Goal: Information Seeking & Learning: Learn about a topic

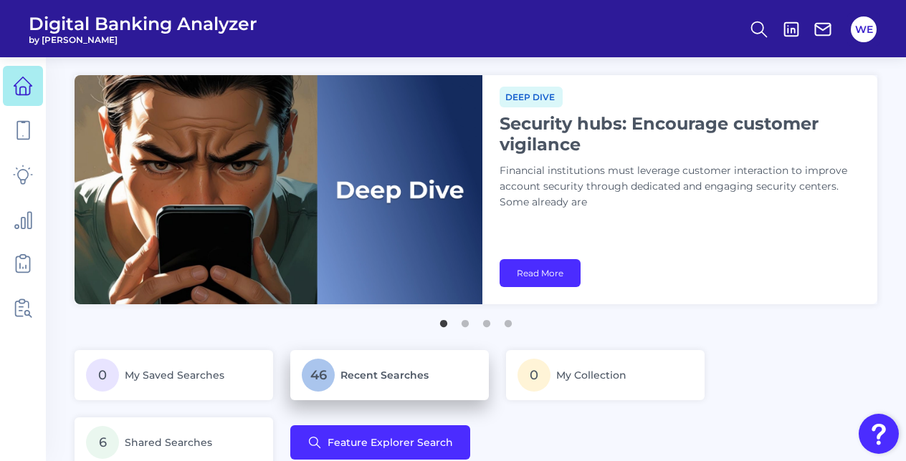
click at [373, 375] on span "Recent Searches" at bounding box center [384, 375] width 88 height 13
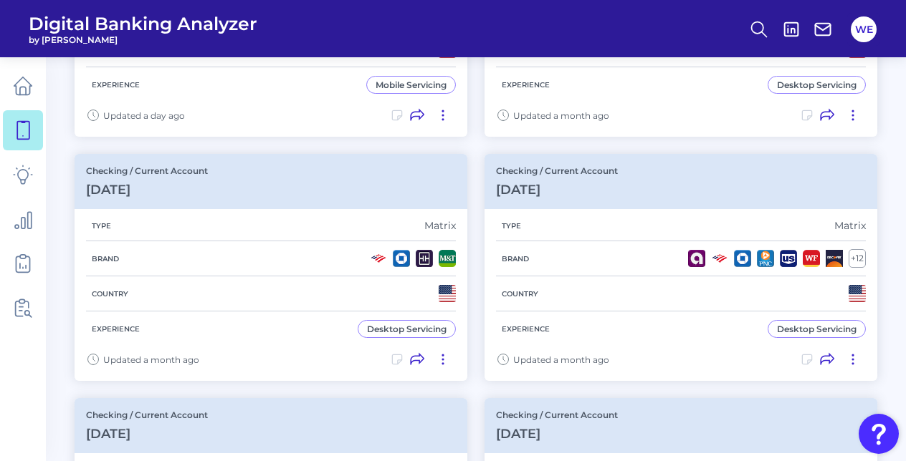
scroll to position [269, 0]
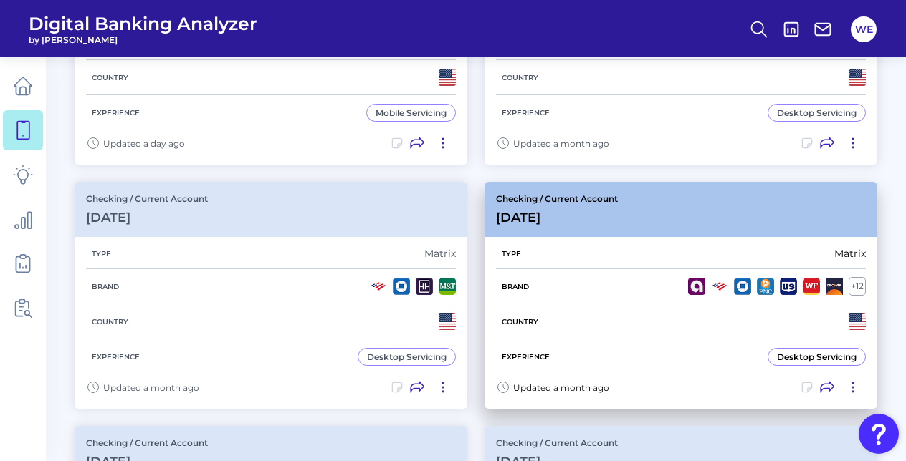
click at [859, 284] on div "+ 12" at bounding box center [856, 286] width 17 height 19
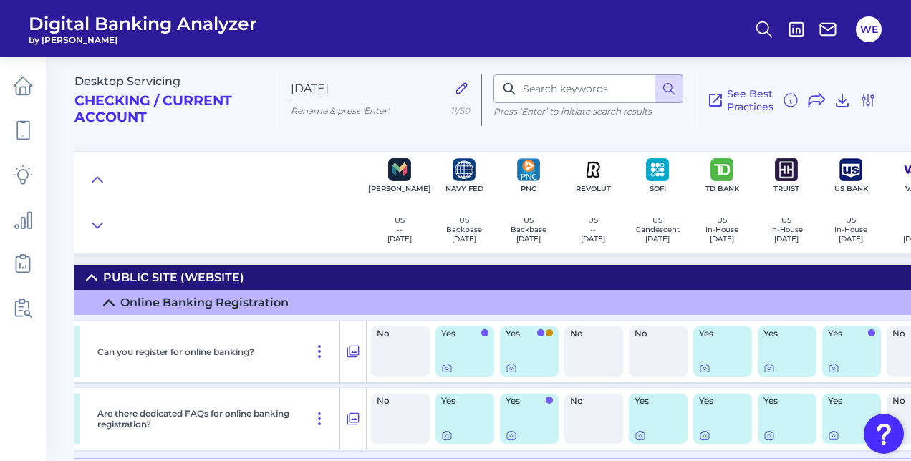
scroll to position [0, 693]
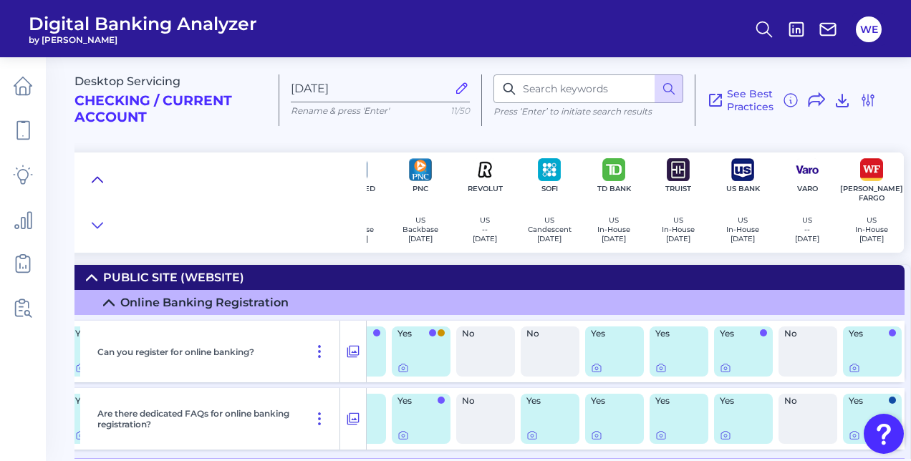
click at [92, 178] on icon at bounding box center [97, 180] width 11 height 14
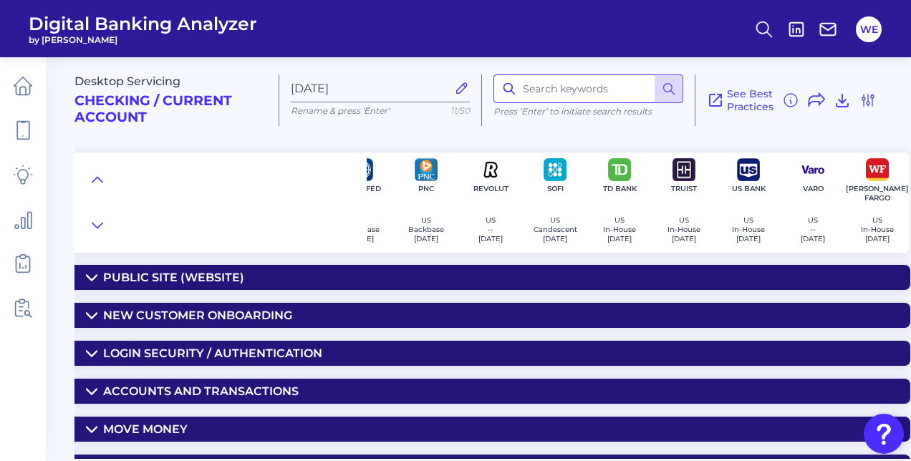
click at [553, 97] on input at bounding box center [589, 89] width 190 height 29
type input "overdraft"
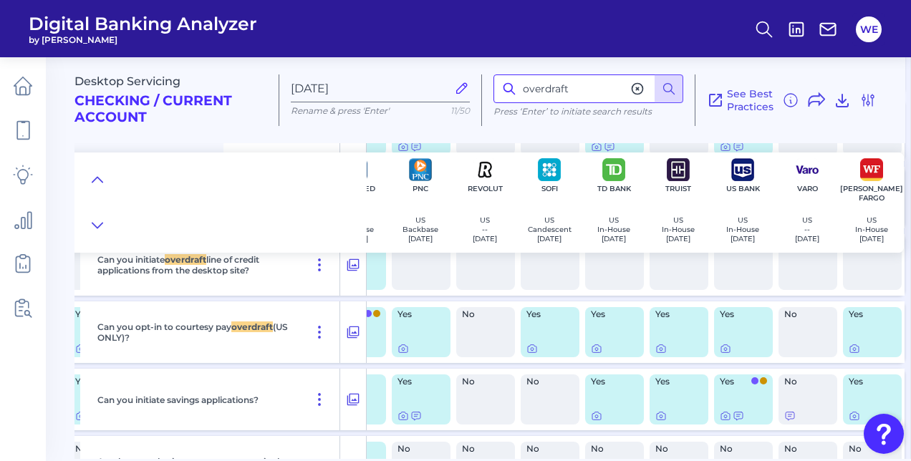
scroll to position [3171, 693]
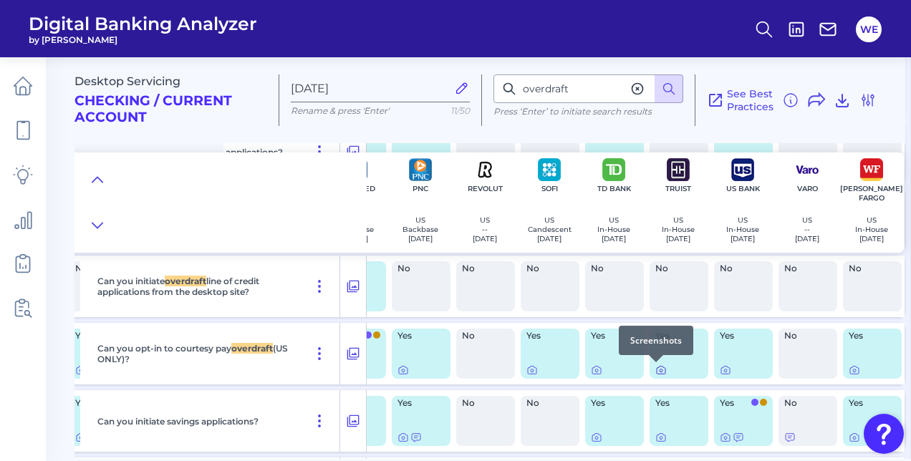
click at [655, 371] on icon at bounding box center [660, 370] width 11 height 11
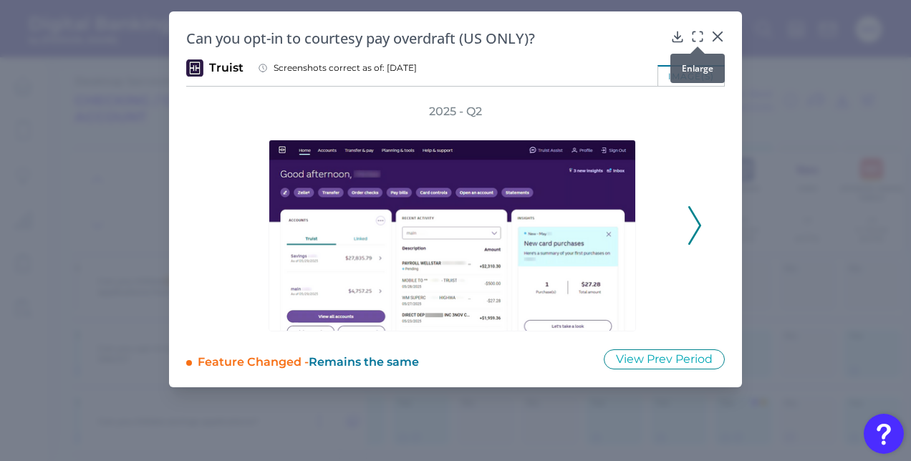
click at [697, 29] on icon at bounding box center [698, 36] width 14 height 14
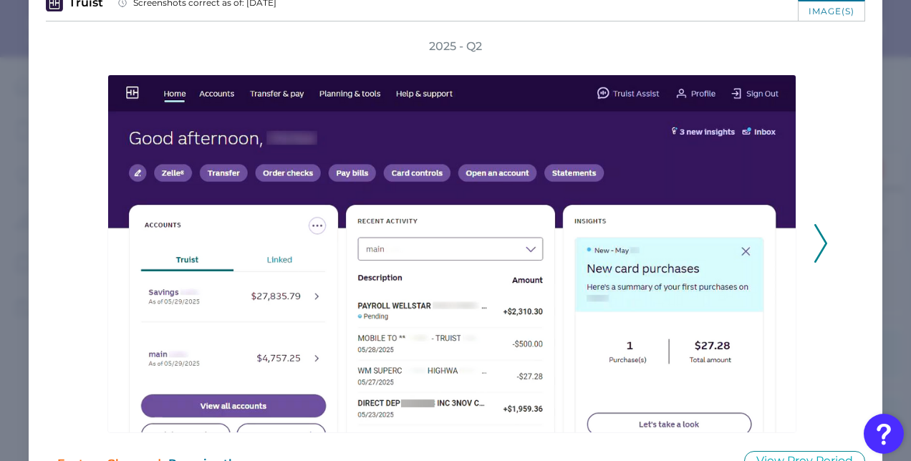
scroll to position [100, 0]
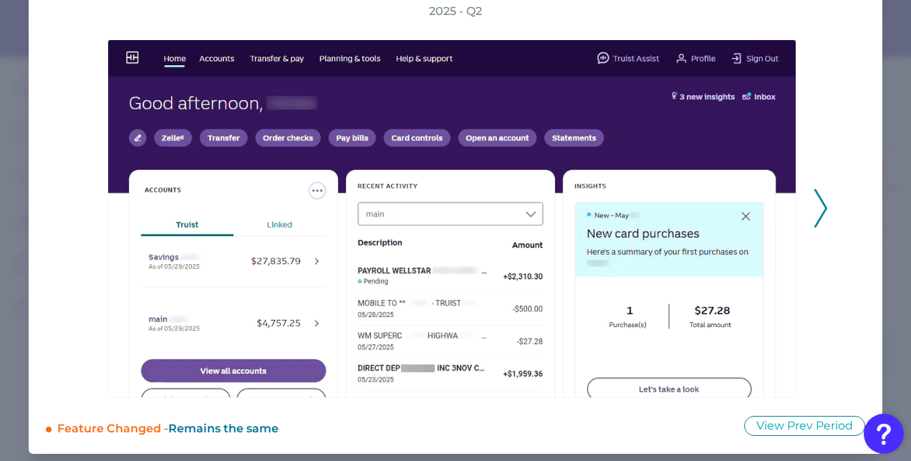
click at [818, 204] on icon at bounding box center [821, 208] width 13 height 39
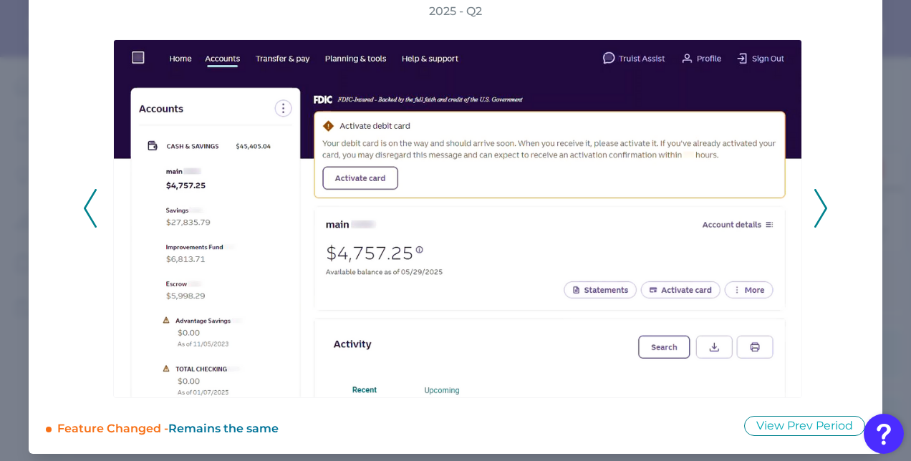
click at [818, 204] on icon at bounding box center [821, 208] width 13 height 39
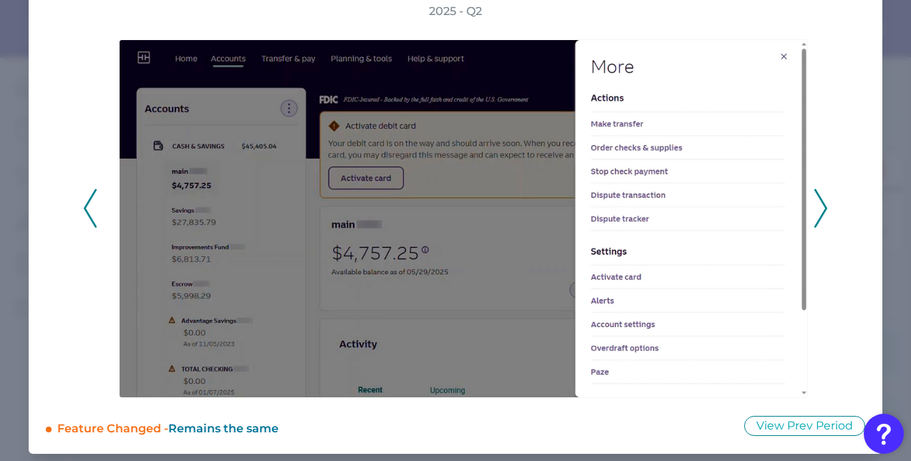
click at [818, 204] on icon at bounding box center [821, 208] width 13 height 39
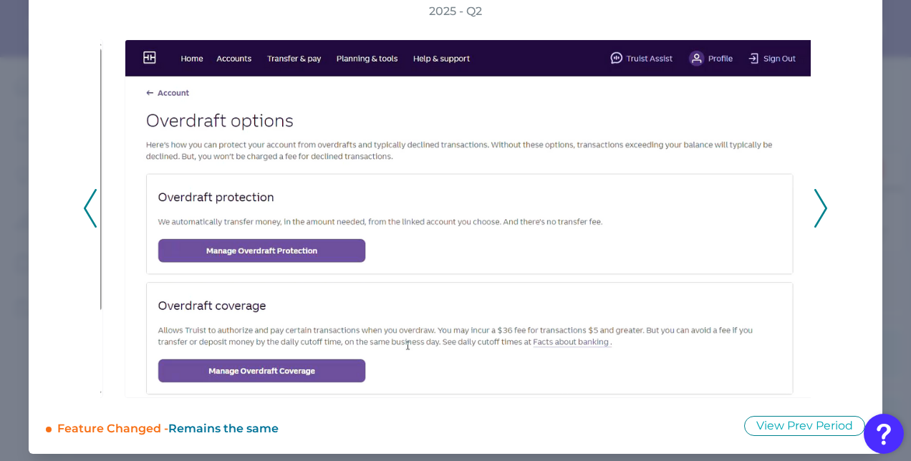
click at [818, 204] on icon at bounding box center [821, 208] width 13 height 39
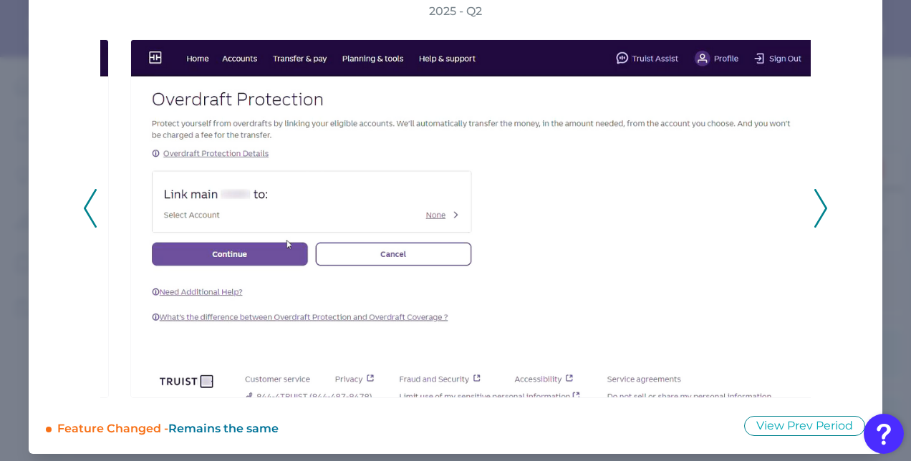
click at [70, 209] on div "2025 - Q2" at bounding box center [456, 201] width 820 height 395
click at [97, 201] on button at bounding box center [90, 208] width 14 height 39
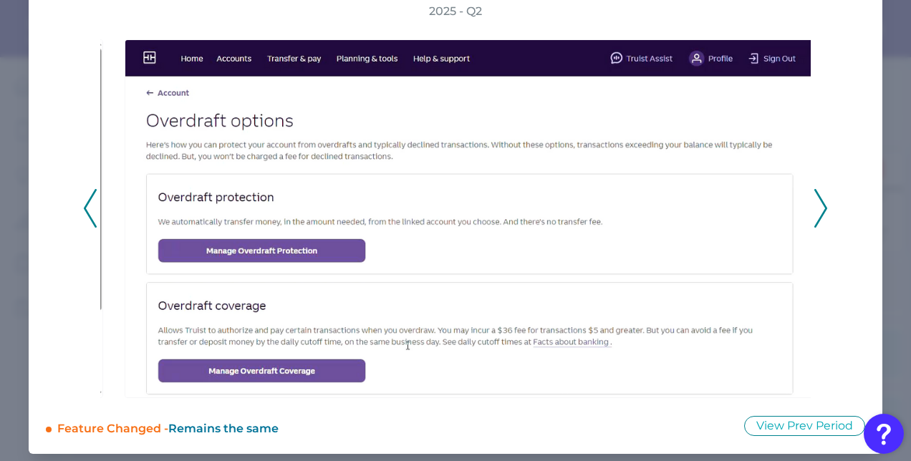
click at [91, 201] on icon at bounding box center [90, 208] width 13 height 39
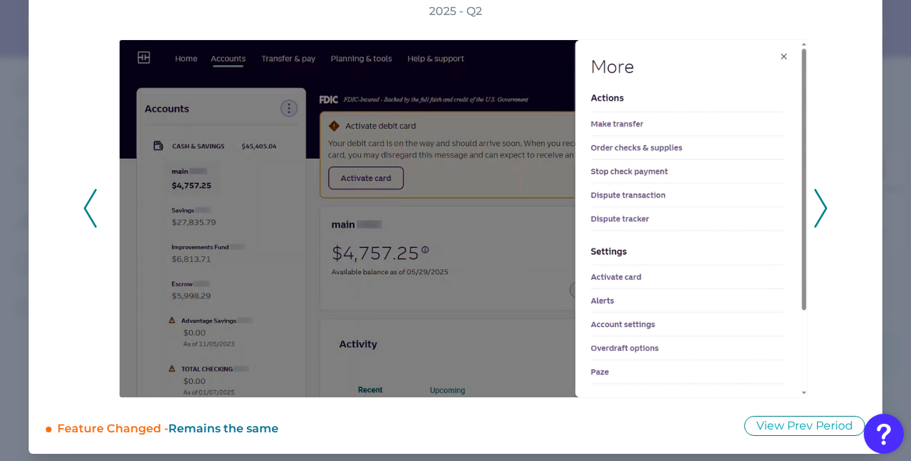
click at [821, 218] on icon at bounding box center [821, 208] width 13 height 39
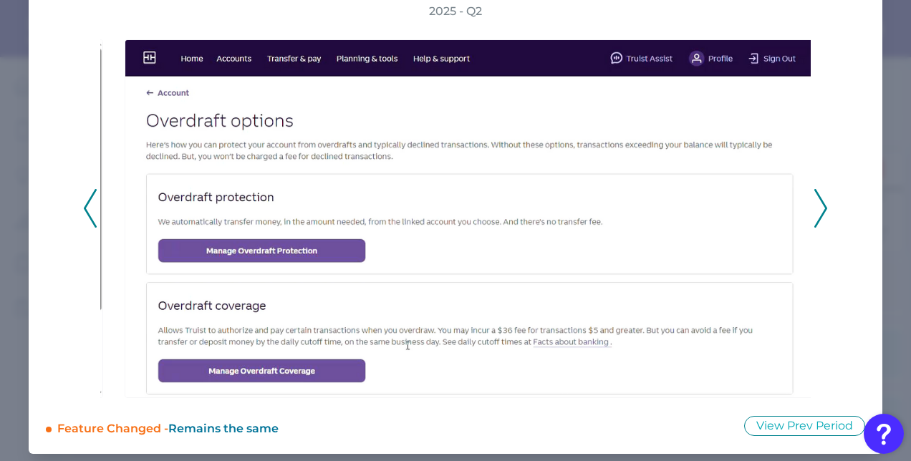
click at [821, 218] on icon at bounding box center [821, 208] width 13 height 39
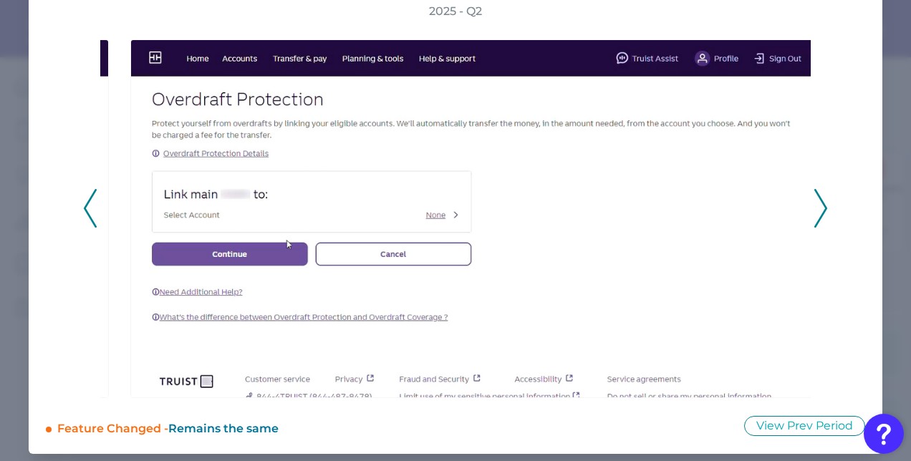
click at [821, 218] on icon at bounding box center [821, 208] width 13 height 39
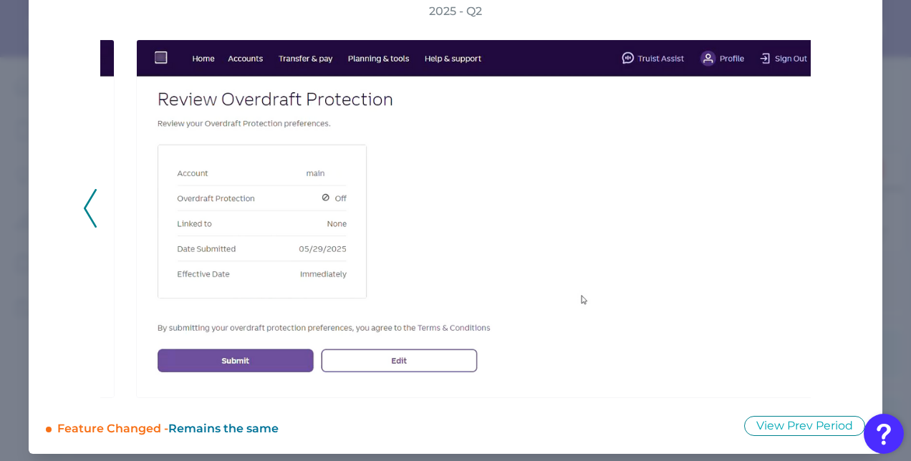
click at [82, 200] on div "2025 - Q2" at bounding box center [456, 201] width 820 height 395
click at [84, 205] on icon at bounding box center [90, 208] width 13 height 39
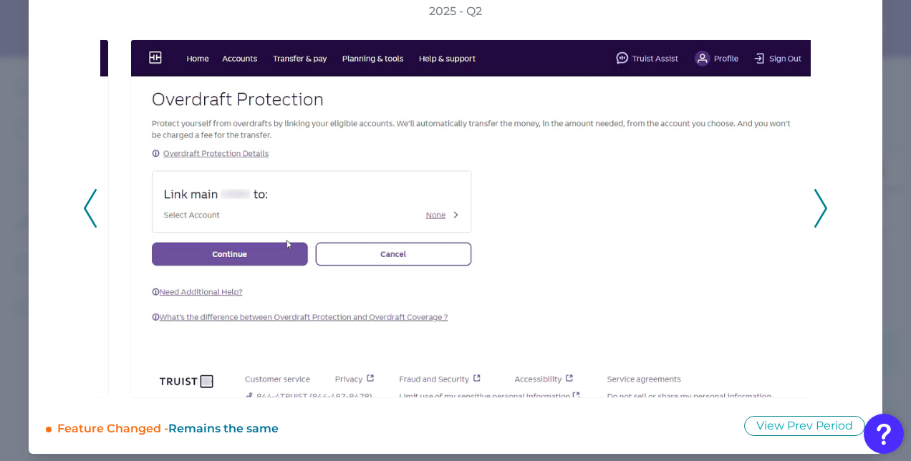
click at [84, 205] on icon at bounding box center [90, 208] width 13 height 39
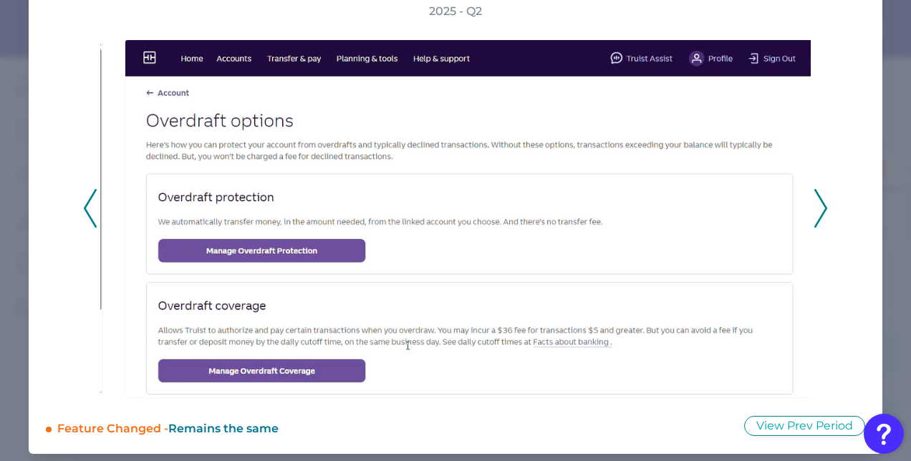
click at [816, 192] on icon at bounding box center [821, 208] width 13 height 39
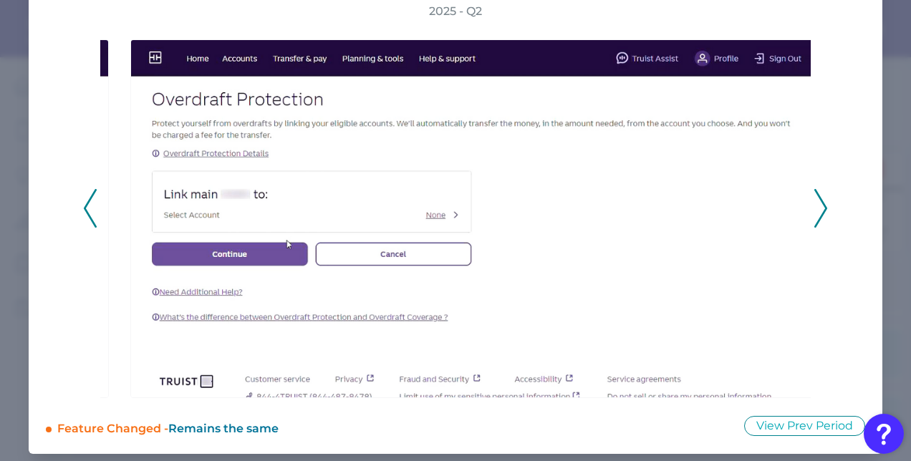
click at [816, 192] on icon at bounding box center [821, 208] width 13 height 39
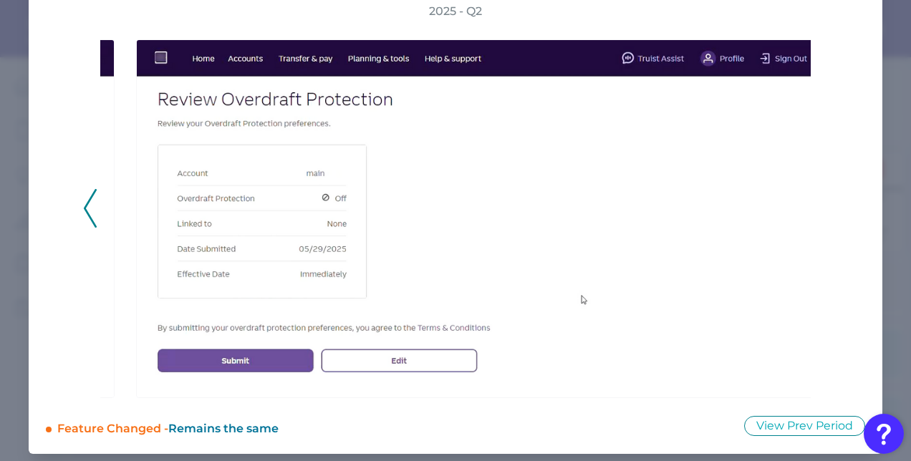
click at [80, 202] on div "2025 - Q2" at bounding box center [456, 201] width 820 height 395
click at [87, 209] on icon at bounding box center [90, 208] width 13 height 39
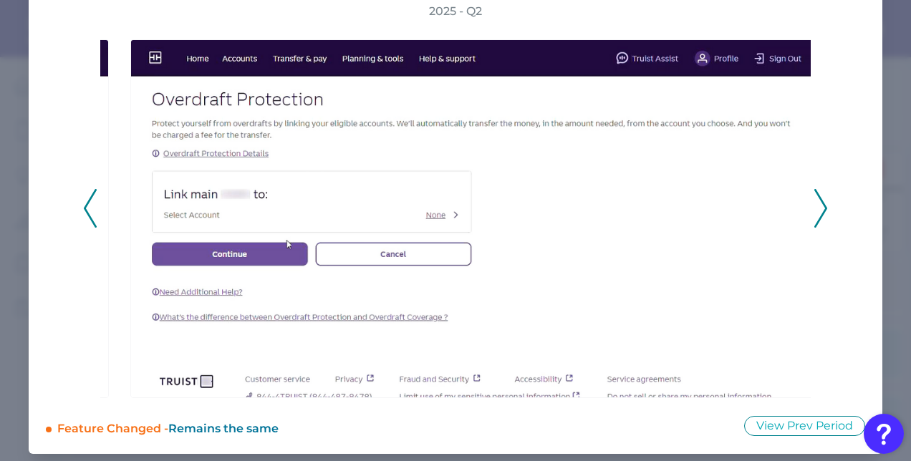
click at [87, 209] on icon at bounding box center [90, 208] width 13 height 39
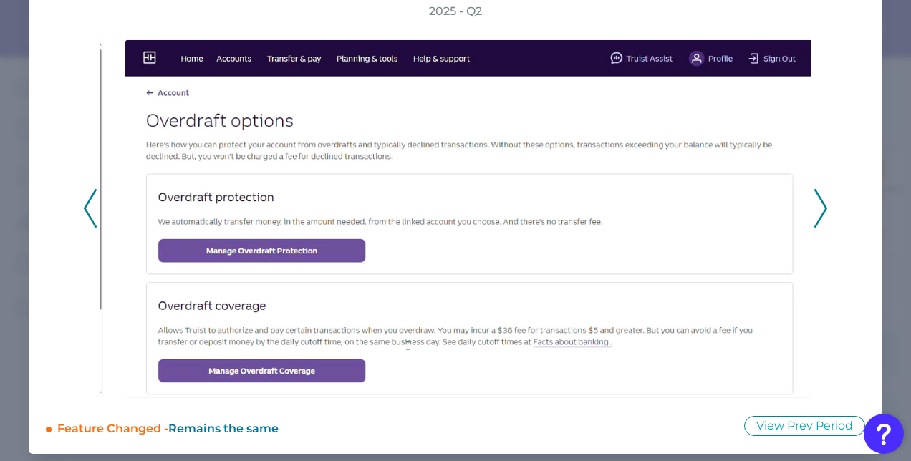
click at [815, 201] on icon at bounding box center [821, 208] width 13 height 39
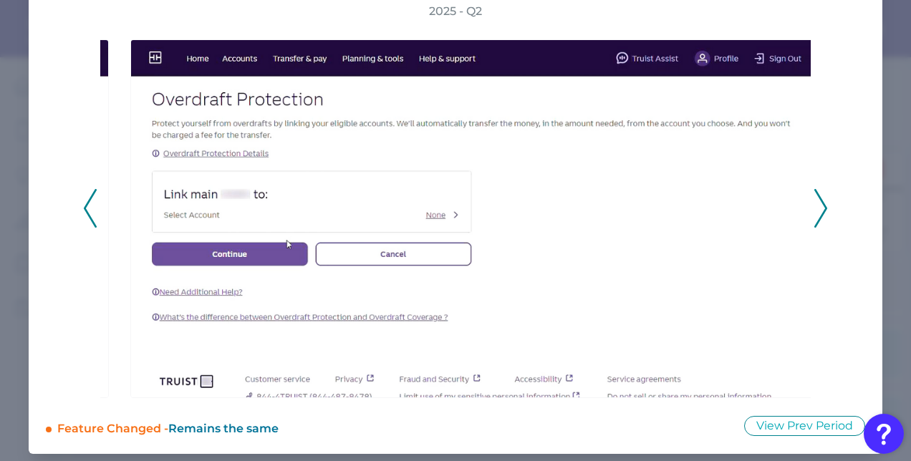
click at [90, 198] on polyline at bounding box center [90, 209] width 11 height 37
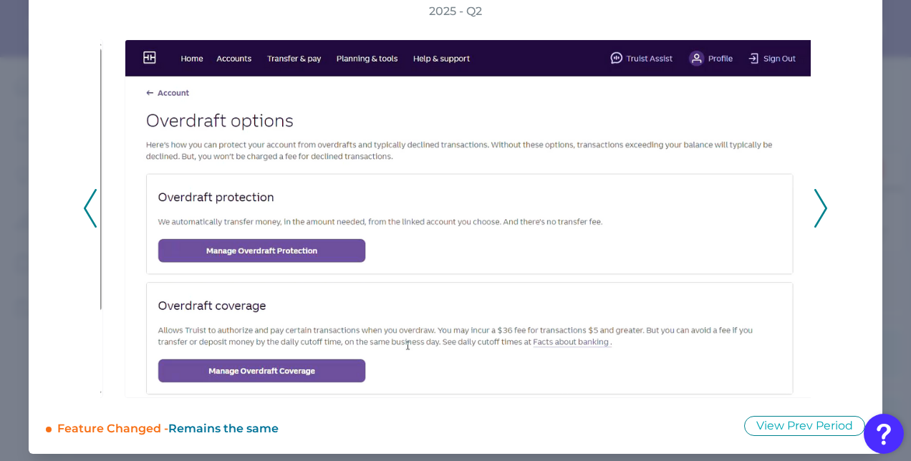
click at [90, 198] on polyline at bounding box center [90, 209] width 11 height 37
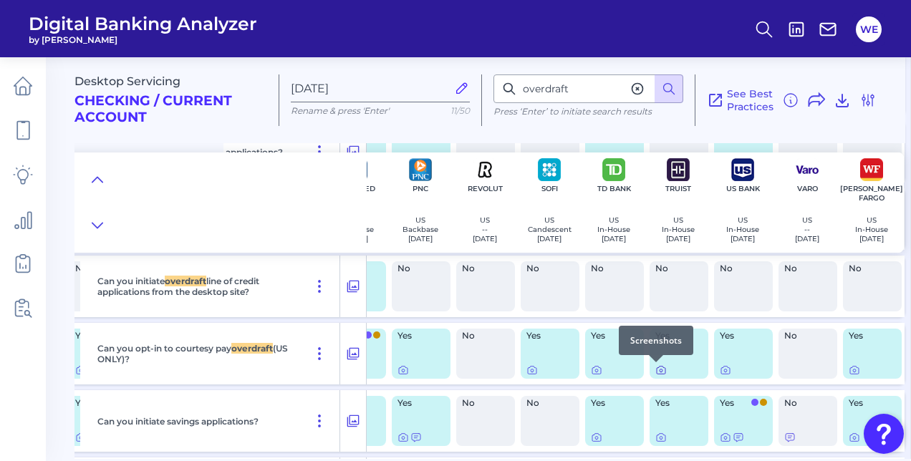
click at [660, 370] on icon at bounding box center [661, 371] width 3 height 3
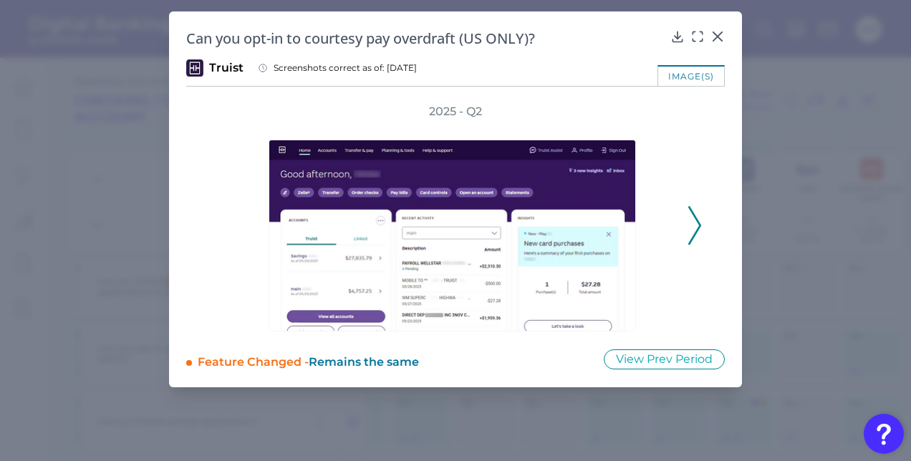
click at [691, 231] on icon at bounding box center [694, 225] width 13 height 39
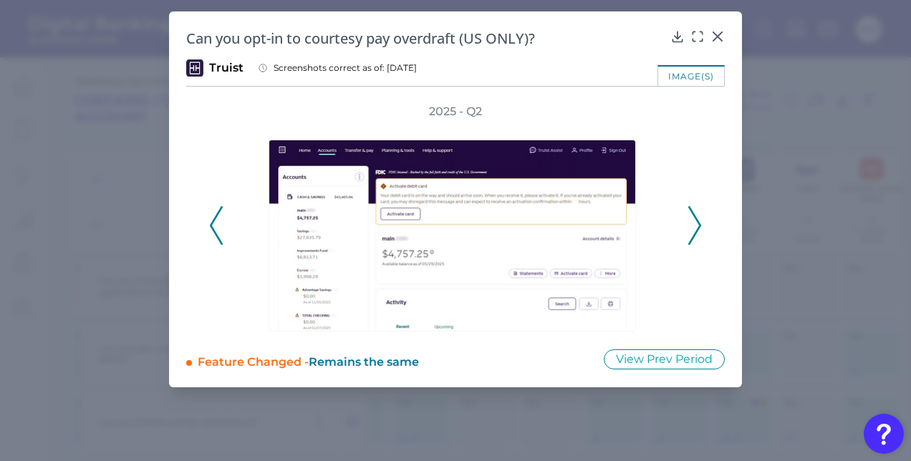
click at [691, 231] on icon at bounding box center [694, 225] width 13 height 39
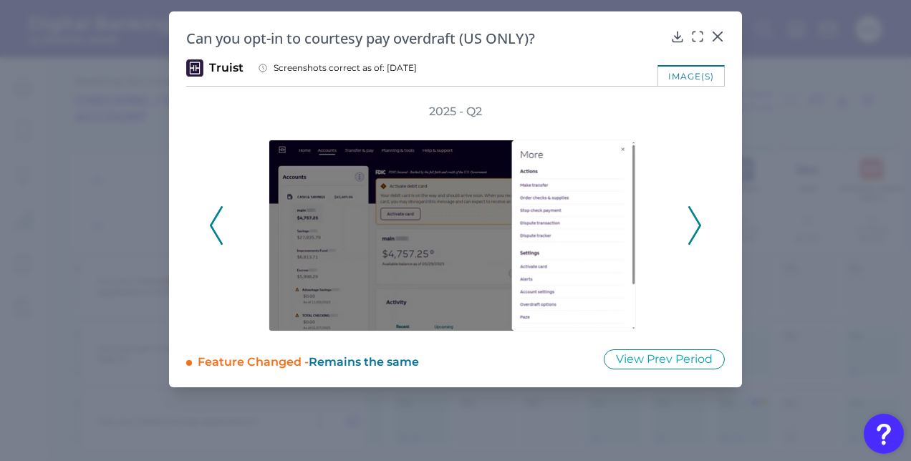
click at [691, 231] on icon at bounding box center [694, 225] width 13 height 39
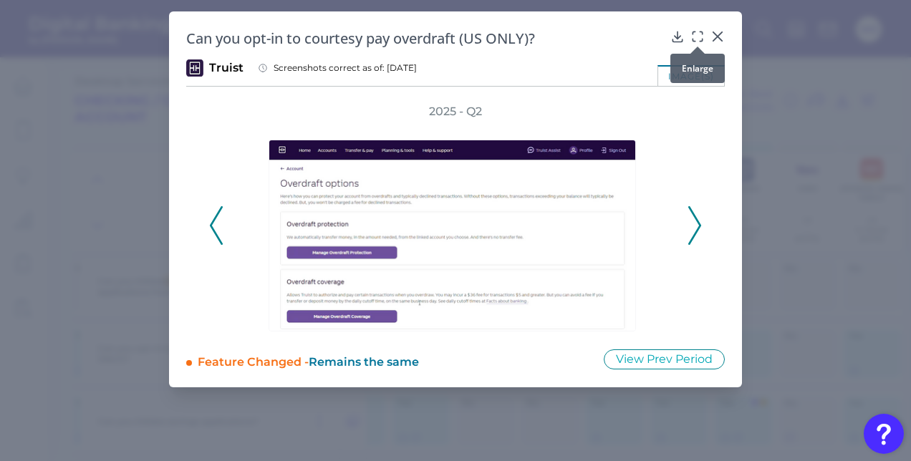
click at [701, 39] on div at bounding box center [698, 46] width 14 height 14
click at [699, 36] on icon at bounding box center [698, 36] width 14 height 14
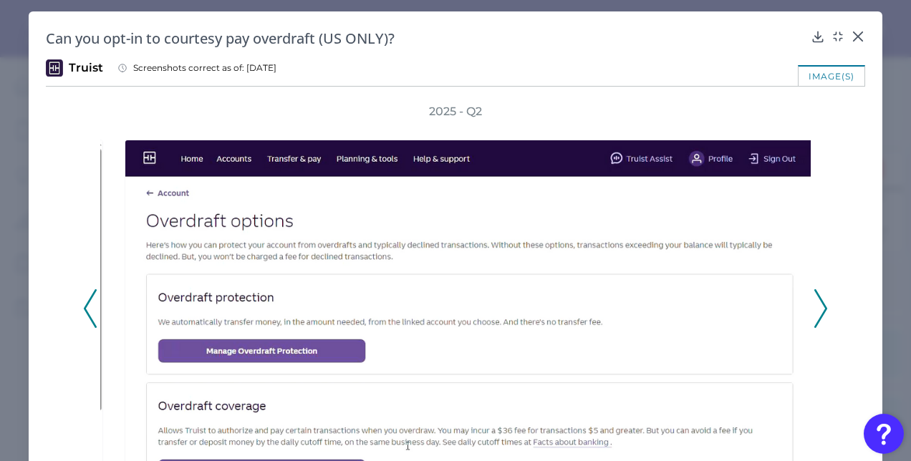
drag, startPoint x: 614, startPoint y: 121, endPoint x: 811, endPoint y: 173, distance: 203.6
click at [811, 173] on div "2025 - Q2" at bounding box center [455, 301] width 745 height 395
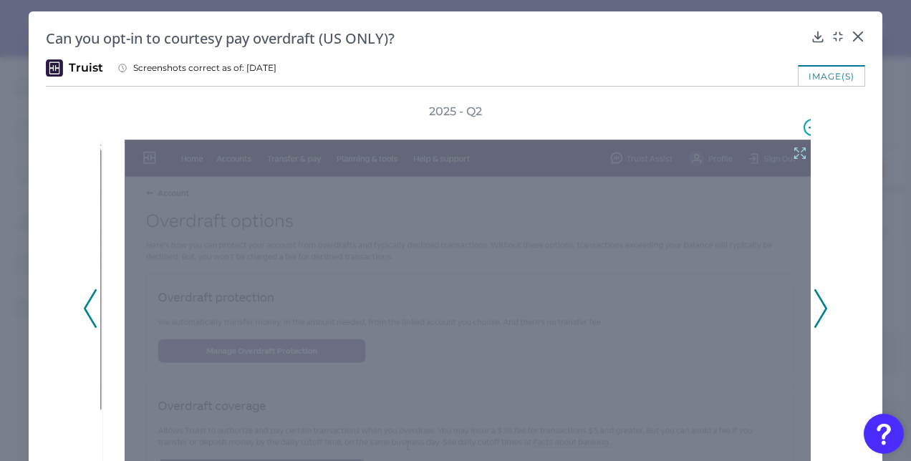
click at [792, 157] on icon at bounding box center [800, 153] width 16 height 16
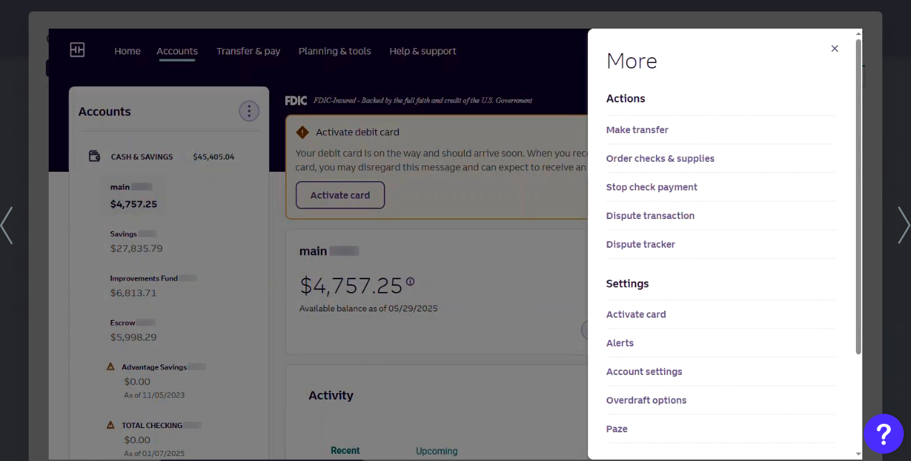
click at [906, 86] on div at bounding box center [455, 230] width 911 height 461
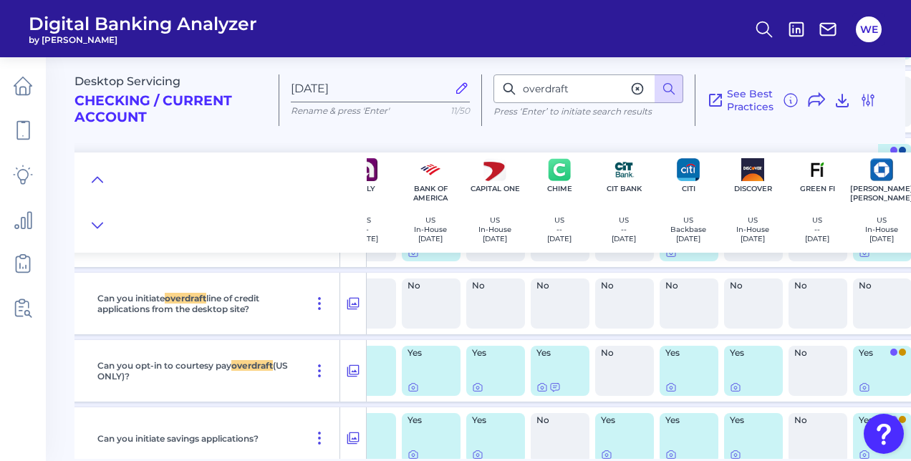
scroll to position [3154, 0]
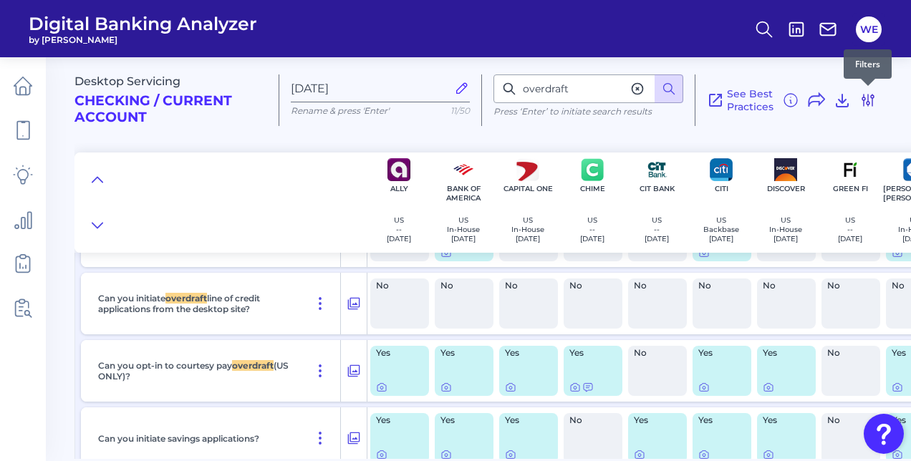
click at [875, 95] on icon at bounding box center [868, 100] width 17 height 17
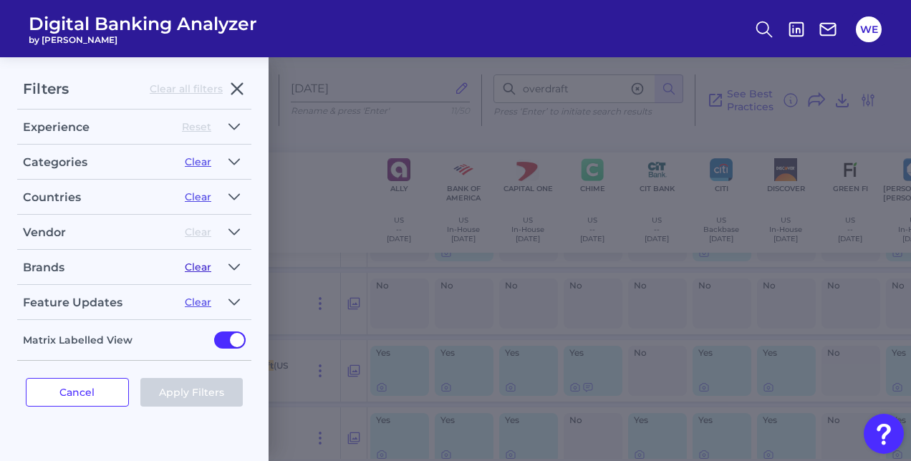
click at [198, 264] on button "Clear" at bounding box center [198, 267] width 27 height 13
checkbox input "false"
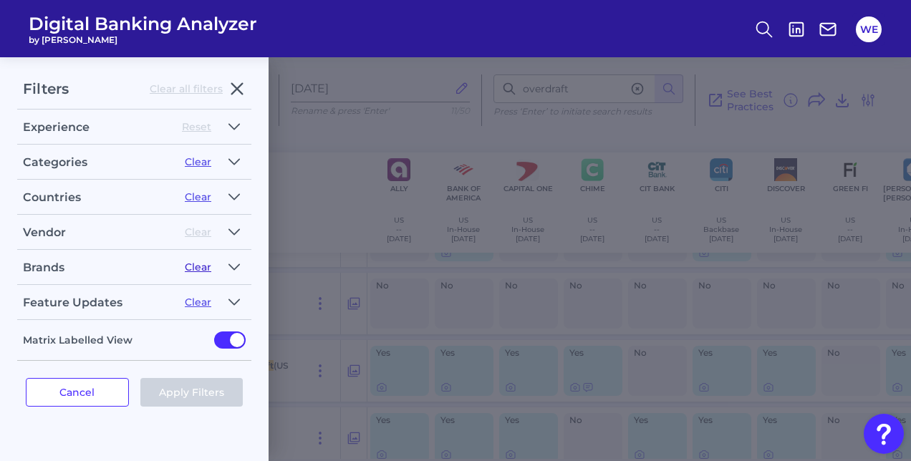
checkbox input "false"
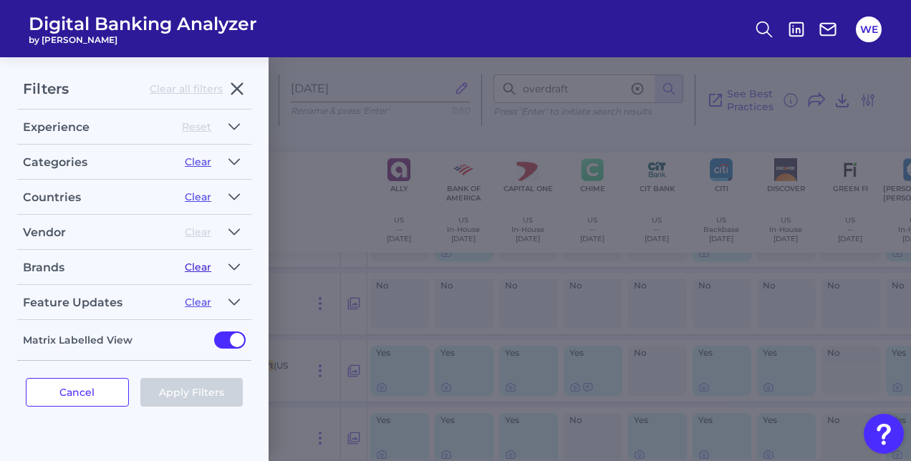
checkbox input "false"
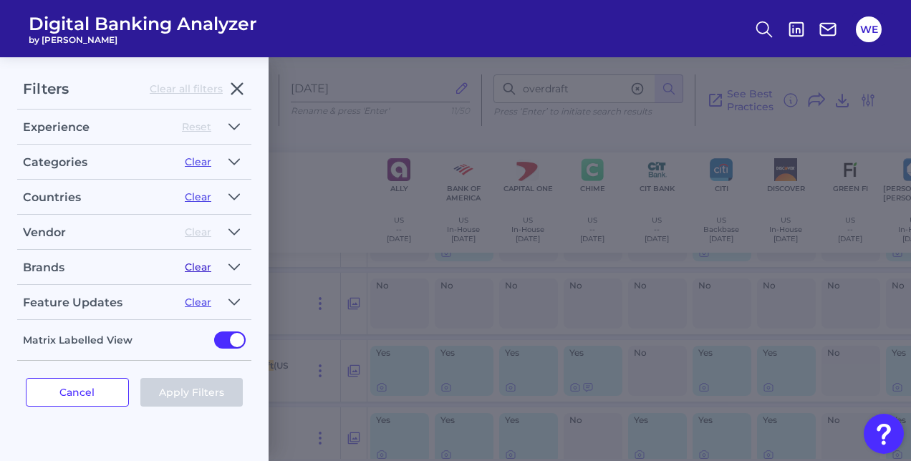
checkbox input "false"
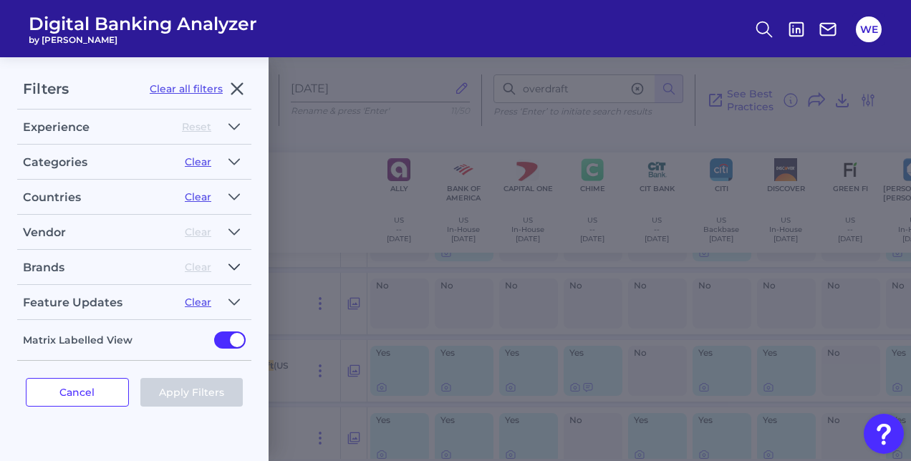
click at [229, 272] on icon "button" at bounding box center [234, 267] width 11 height 17
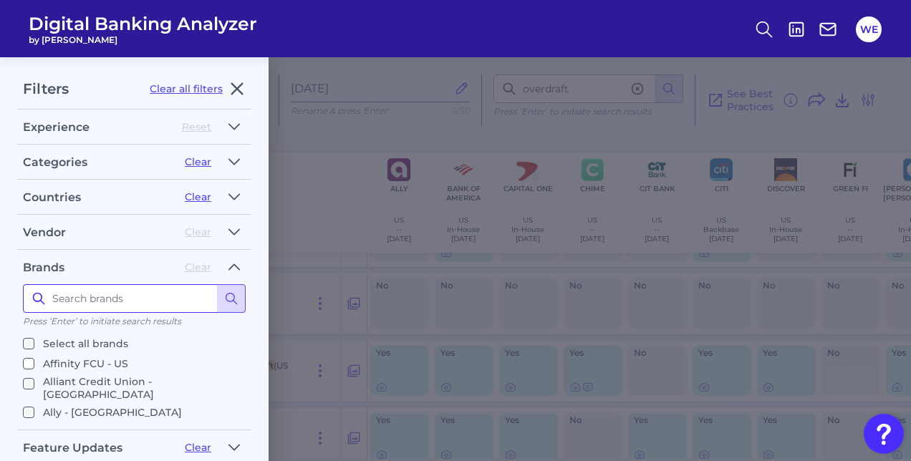
click at [165, 308] on input at bounding box center [134, 298] width 223 height 29
type input "first citizens"
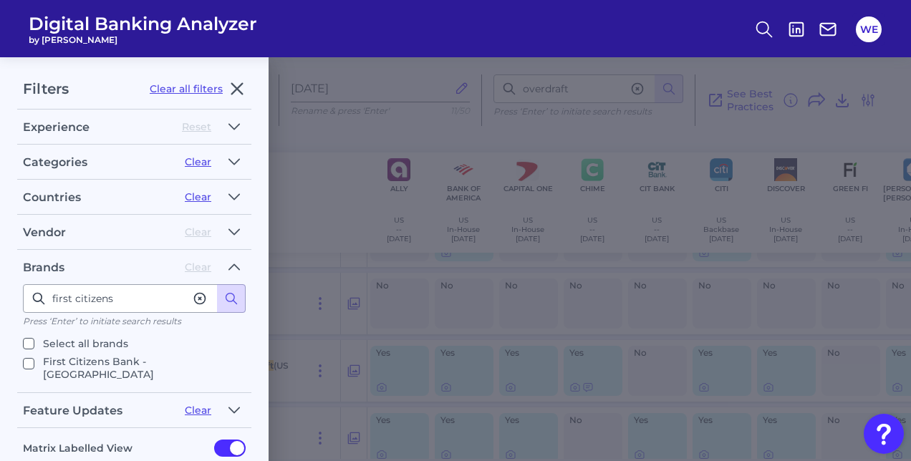
click at [109, 355] on p "First Citizens Bank - [GEOGRAPHIC_DATA]" at bounding box center [141, 368] width 197 height 26
click at [34, 358] on input "First Citizens Bank - [GEOGRAPHIC_DATA]" at bounding box center [28, 363] width 11 height 11
checkbox input "true"
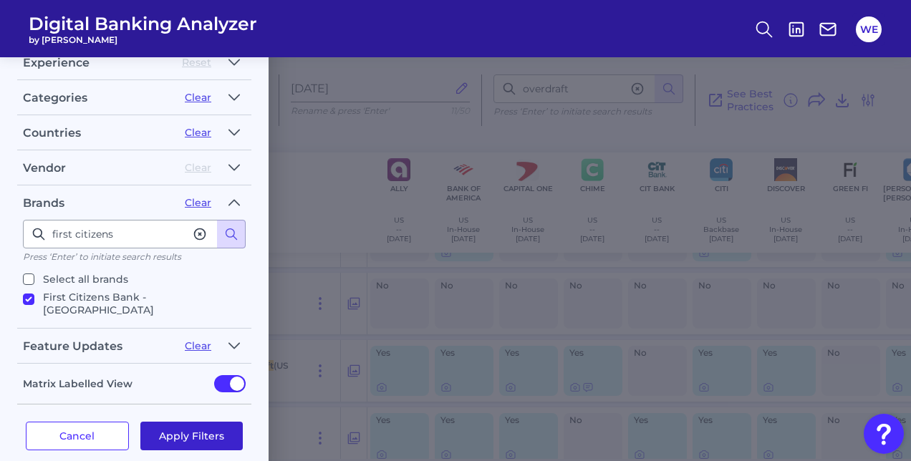
click at [173, 422] on button "Apply Filters" at bounding box center [191, 436] width 103 height 29
